Goal: Task Accomplishment & Management: Use online tool/utility

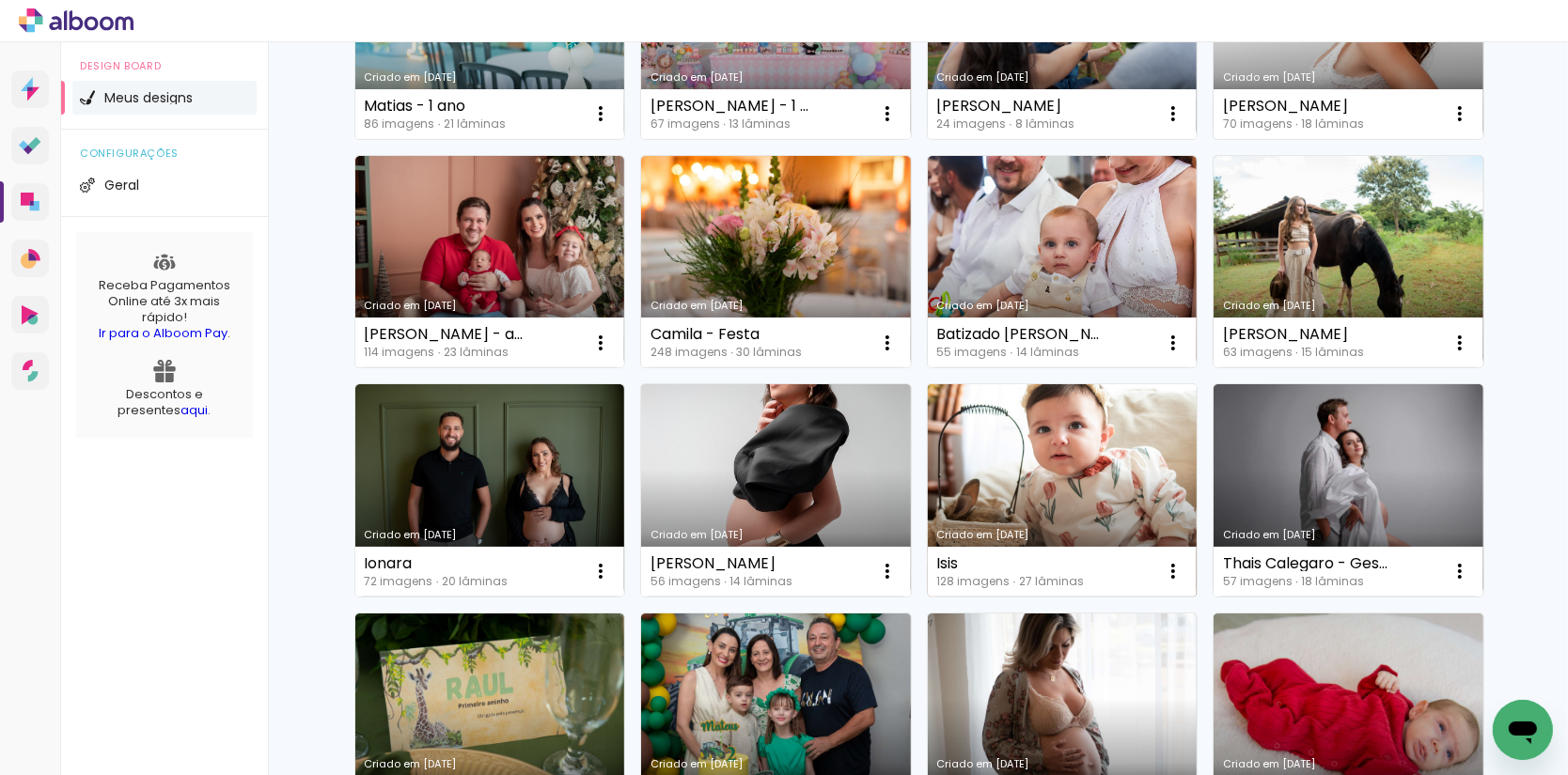
scroll to position [774, 0]
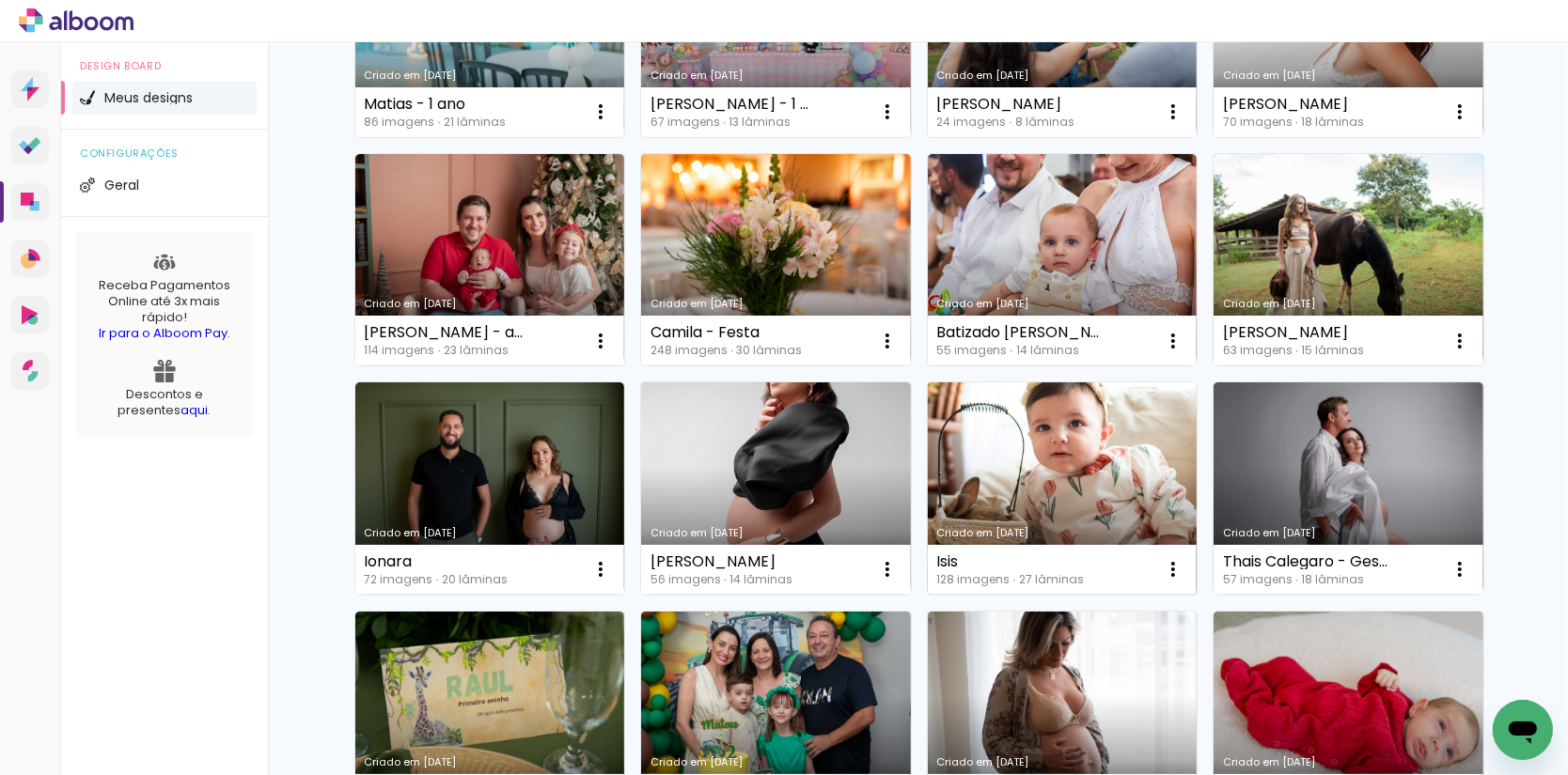
click at [1107, 483] on link "Criado em [DATE]" at bounding box center [1063, 488] width 270 height 212
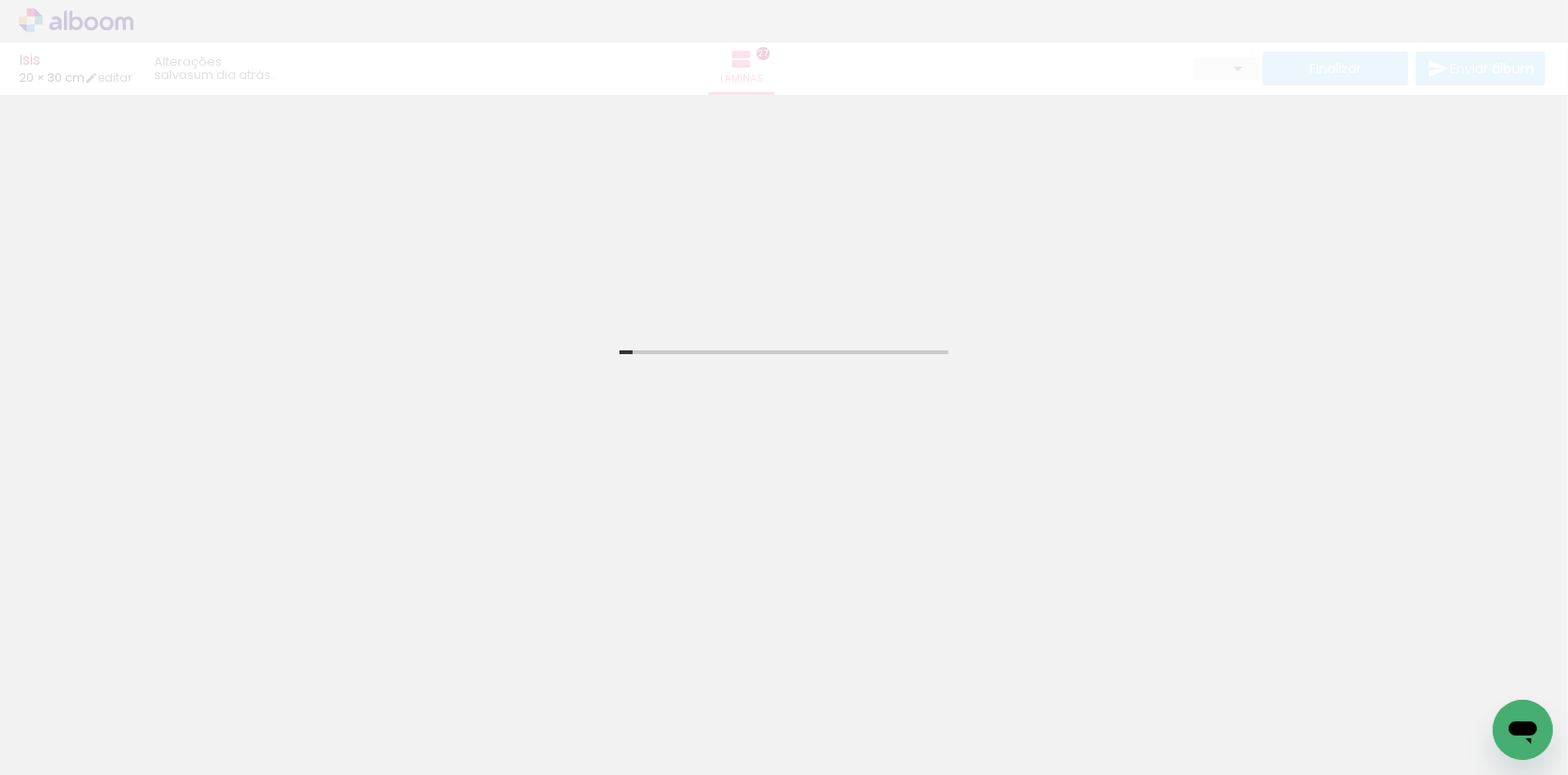
drag, startPoint x: 795, startPoint y: 703, endPoint x: 803, endPoint y: 721, distance: 19.7
click at [230, 721] on div at bounding box center [188, 712] width 84 height 84
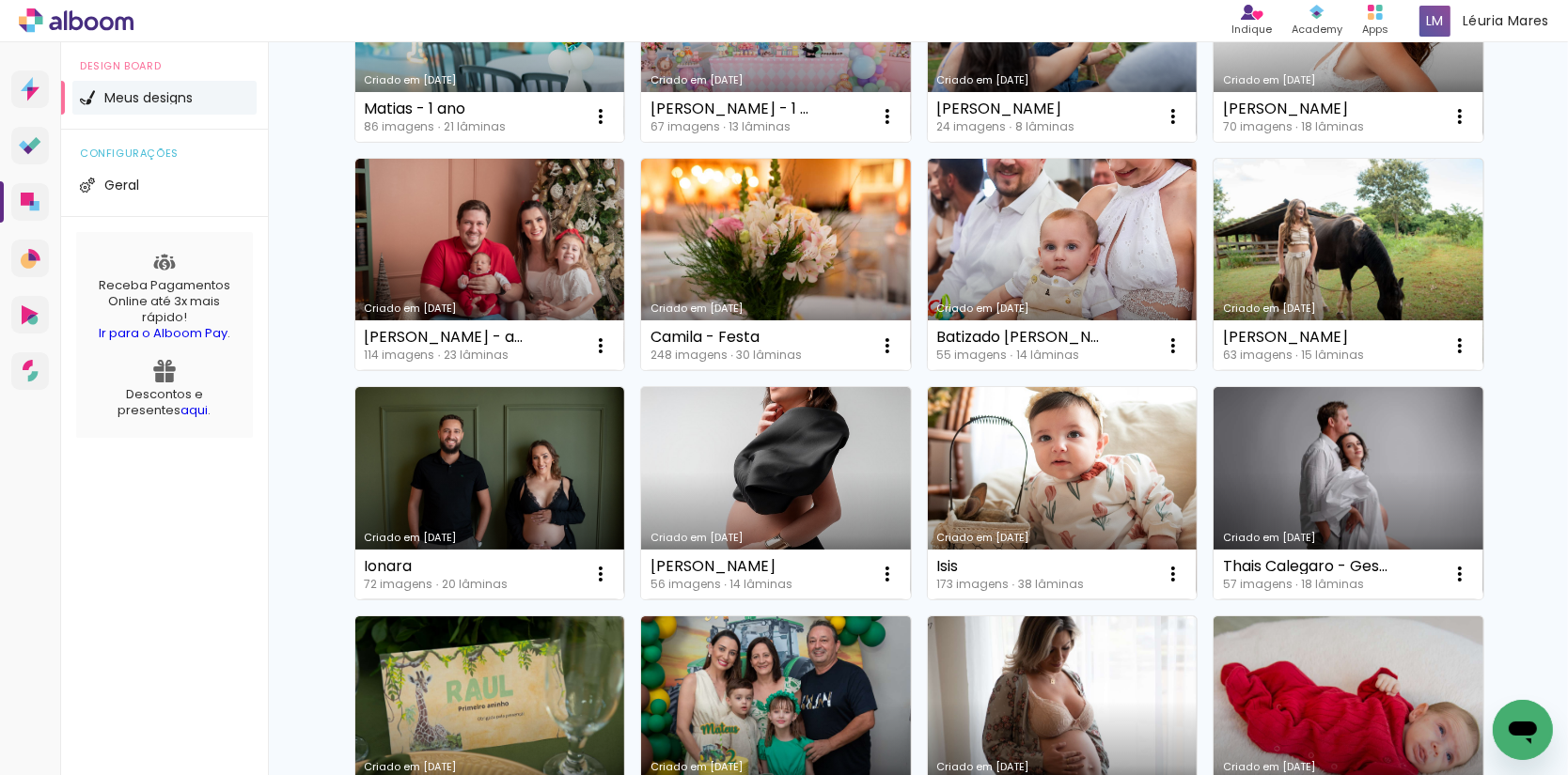
scroll to position [780, 0]
